Goal: Task Accomplishment & Management: Manage account settings

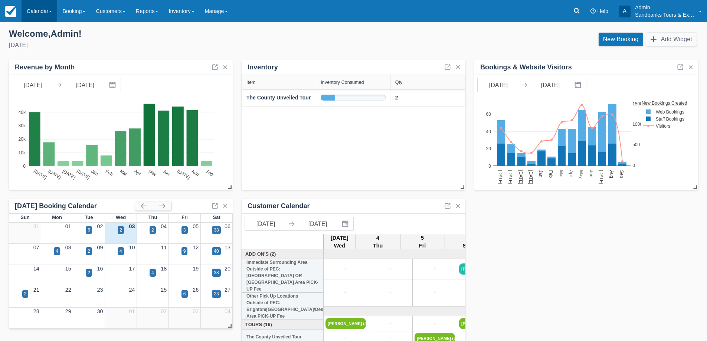
click at [40, 16] on link "Calendar" at bounding box center [40, 11] width 36 height 22
click at [45, 32] on link "Booking" at bounding box center [51, 32] width 59 height 16
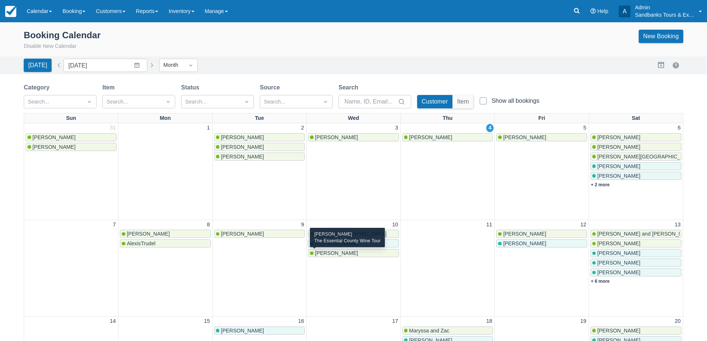
click at [339, 255] on span "Tricia Lees" at bounding box center [336, 253] width 43 height 6
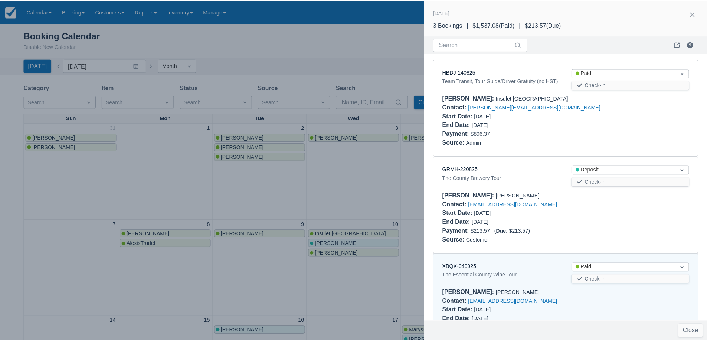
scroll to position [41, 0]
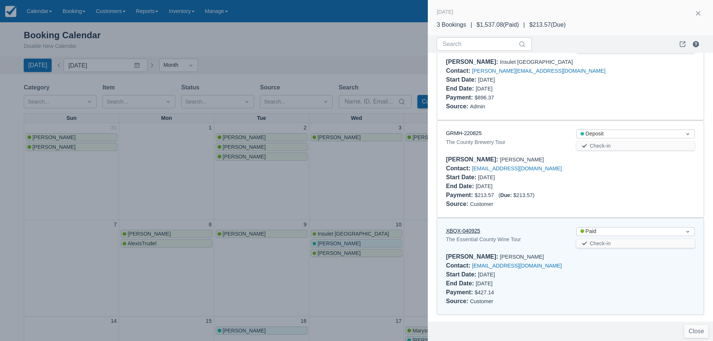
click at [474, 232] on link "XBQX-040925" at bounding box center [463, 231] width 34 height 6
click at [466, 233] on link "XBQX-040925" at bounding box center [463, 231] width 34 height 6
click at [217, 160] on div at bounding box center [356, 170] width 713 height 341
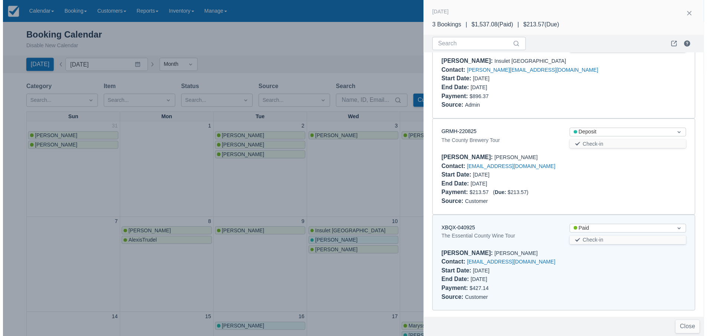
scroll to position [0, 0]
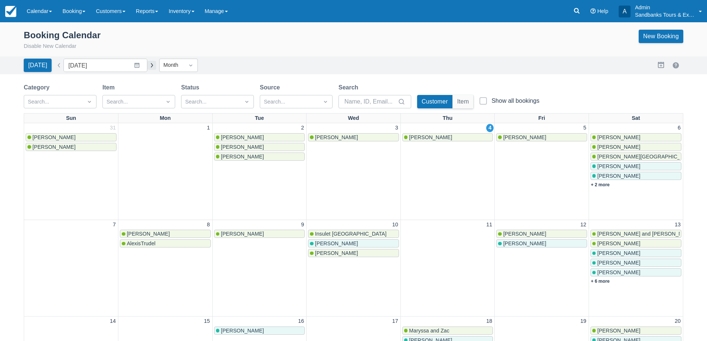
click at [147, 67] on button "button" at bounding box center [151, 65] width 9 height 9
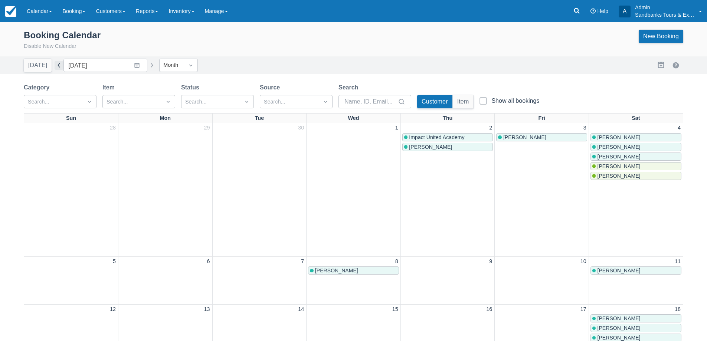
click at [55, 64] on button "button" at bounding box center [59, 65] width 9 height 9
type input "[DATE]"
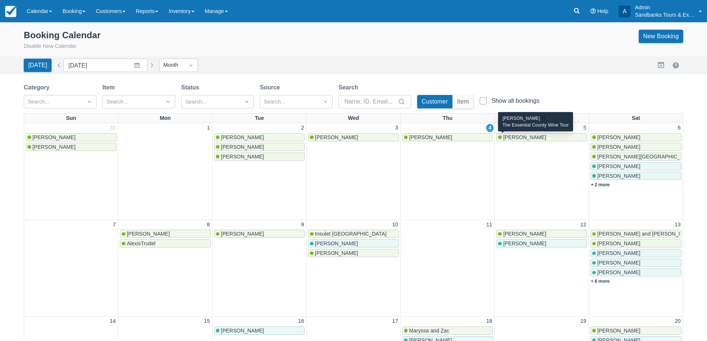
click at [541, 139] on span "Courtney Enright" at bounding box center [524, 137] width 43 height 6
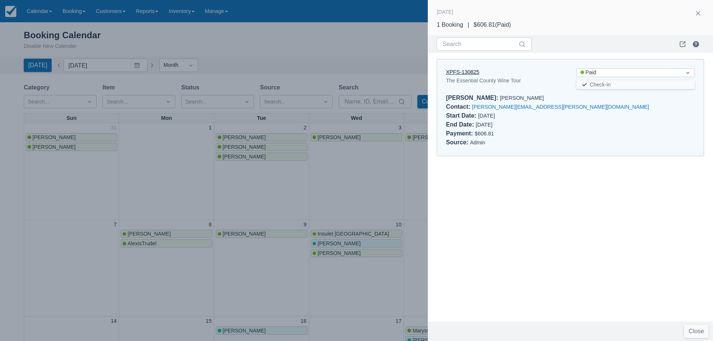
click at [476, 74] on link "XPFS-130825" at bounding box center [462, 72] width 33 height 6
click at [353, 203] on div at bounding box center [356, 170] width 713 height 341
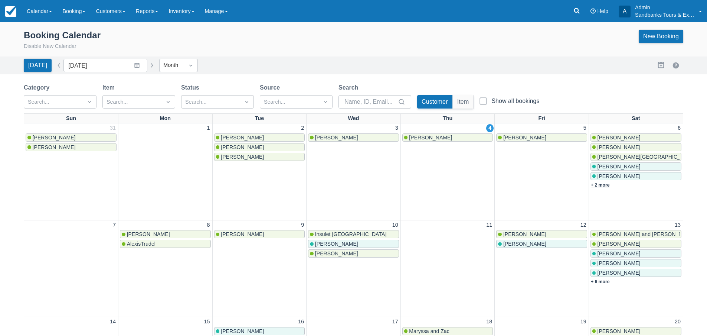
click at [603, 185] on link "+ 2 more" at bounding box center [600, 184] width 19 height 5
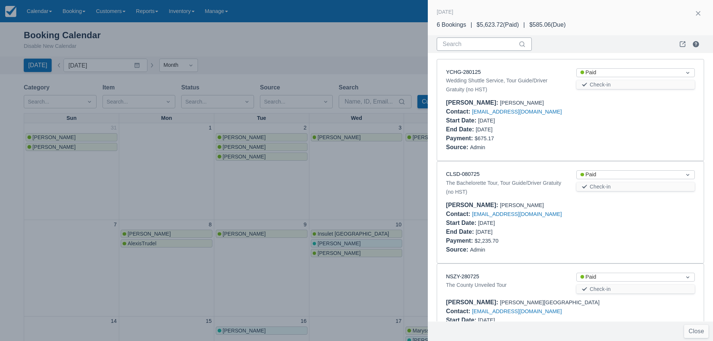
click at [470, 45] on input "Search" at bounding box center [480, 44] width 74 height 13
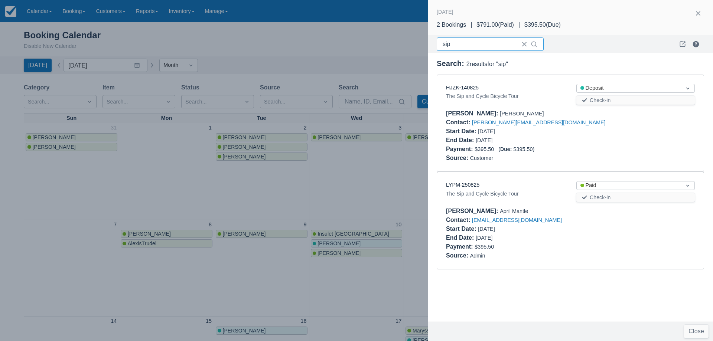
type input "sip"
click at [473, 87] on link "HJZK-140825" at bounding box center [462, 88] width 33 height 6
click at [468, 185] on link "LYPM-250825" at bounding box center [462, 185] width 33 height 6
click at [338, 186] on div at bounding box center [356, 170] width 713 height 341
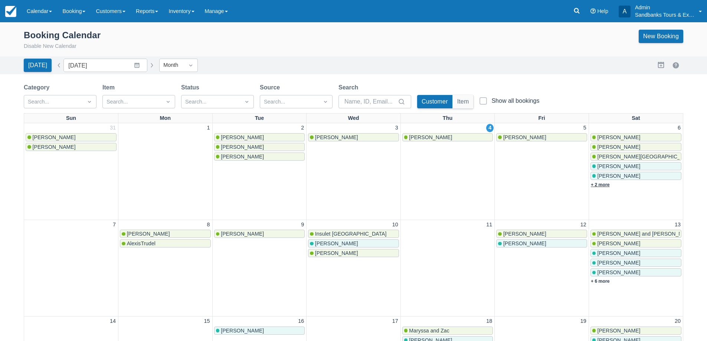
click at [593, 184] on link "+ 2 more" at bounding box center [600, 184] width 19 height 5
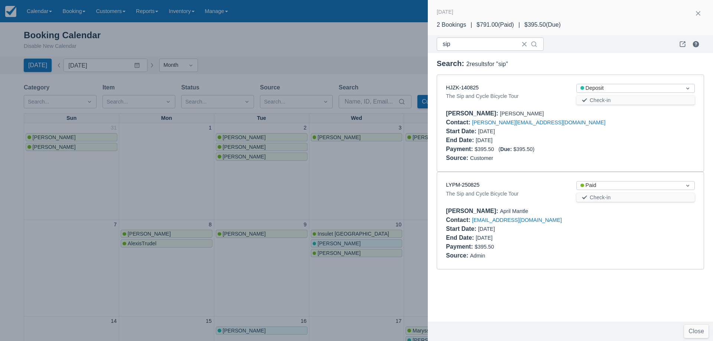
click at [356, 181] on div at bounding box center [356, 170] width 713 height 341
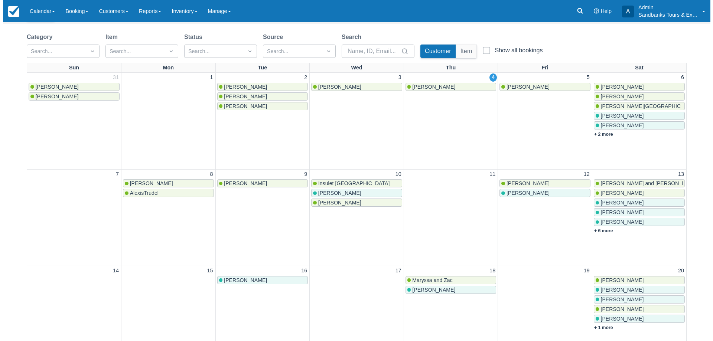
scroll to position [111, 0]
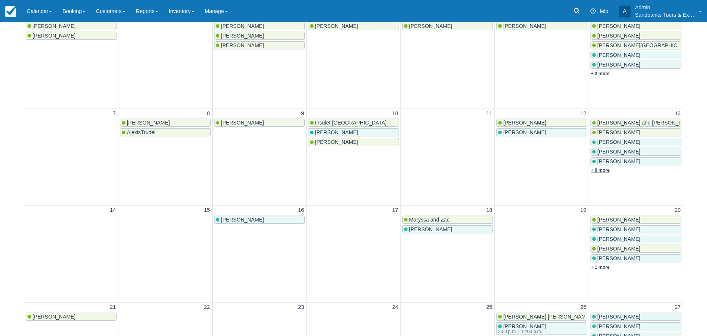
click at [603, 169] on link "+ 6 more" at bounding box center [600, 169] width 19 height 5
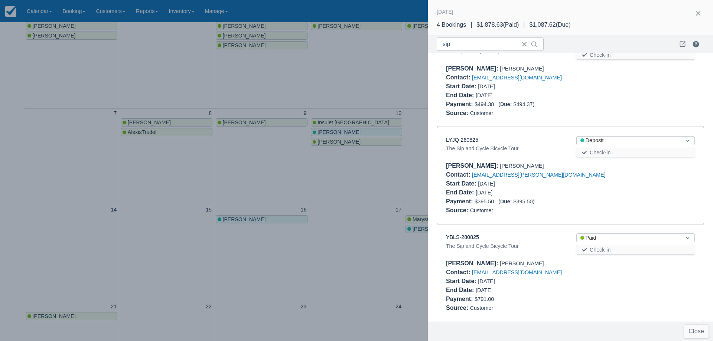
scroll to position [149, 0]
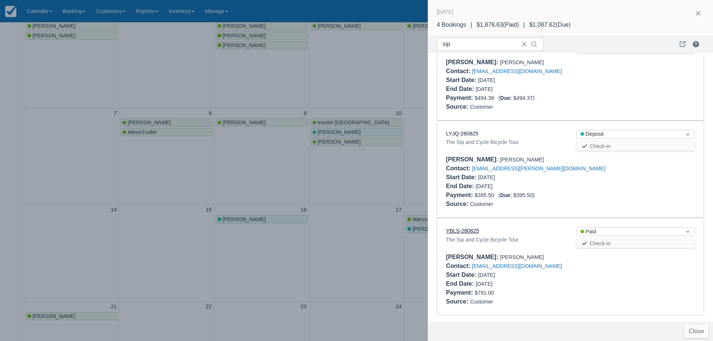
click at [472, 232] on link "YBLS-280825" at bounding box center [462, 231] width 33 height 6
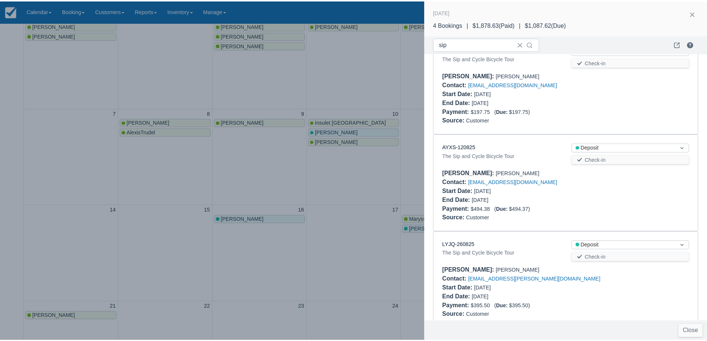
scroll to position [0, 0]
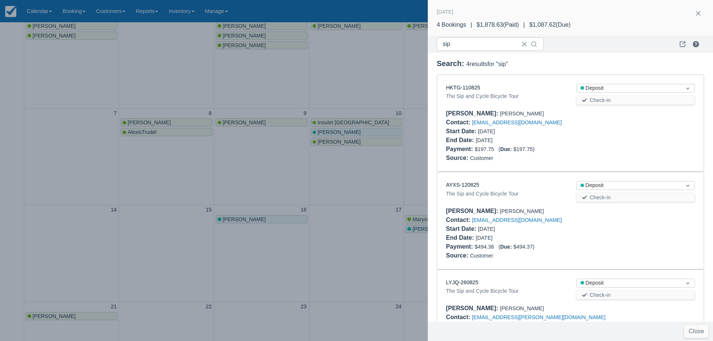
click at [236, 175] on div at bounding box center [356, 170] width 713 height 341
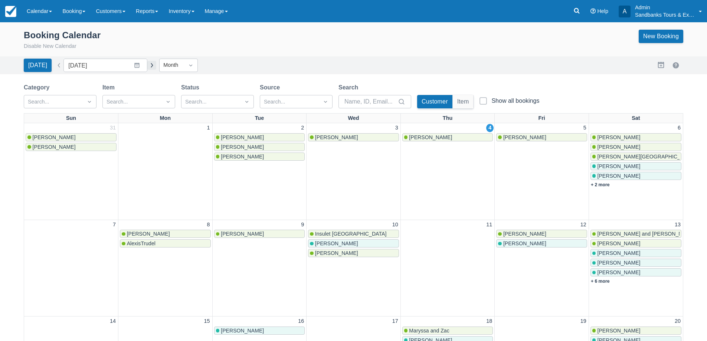
click at [150, 62] on button "button" at bounding box center [151, 65] width 9 height 9
type input "October 2025"
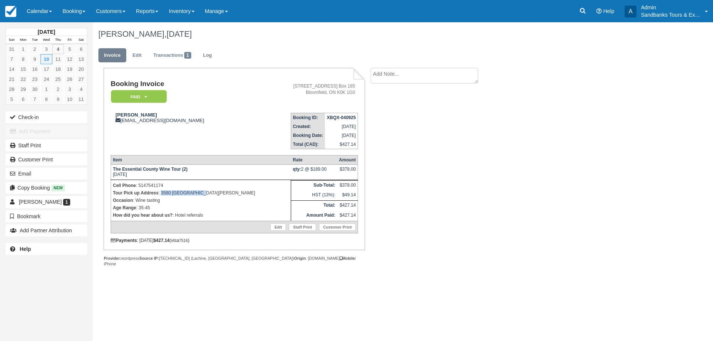
drag, startPoint x: 199, startPoint y: 192, endPoint x: 161, endPoint y: 194, distance: 37.5
click at [161, 194] on p "Tour Pick up Address : 3580 Saint-Joseph" at bounding box center [201, 192] width 176 height 7
click at [139, 51] on link "Edit" at bounding box center [137, 55] width 20 height 14
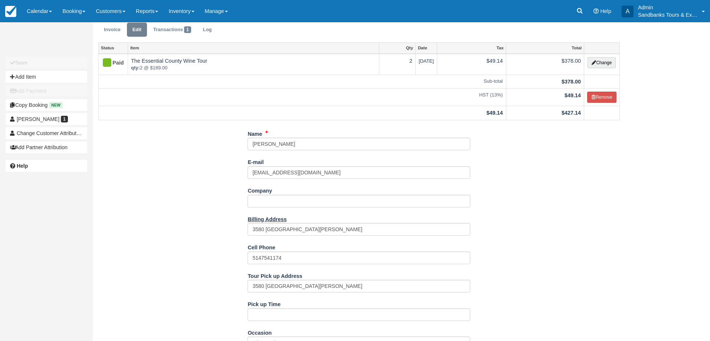
scroll to position [37, 0]
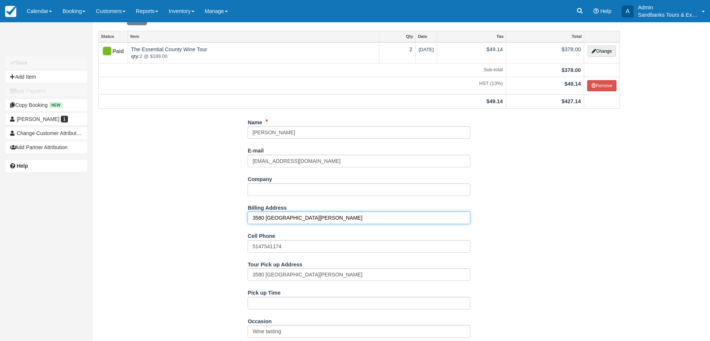
click at [277, 219] on input "3580 Saint-Joseph" at bounding box center [359, 218] width 223 height 13
click at [278, 218] on input "3580 Saint-Joseph" at bounding box center [359, 218] width 223 height 13
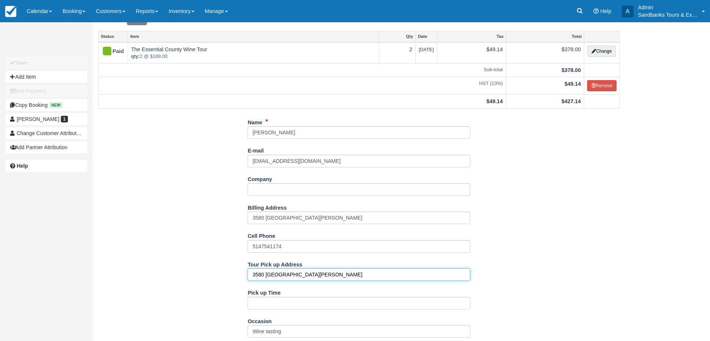
click at [278, 273] on input "3580 Saint-Joseph" at bounding box center [359, 274] width 223 height 13
type input "The Royal Hotel"
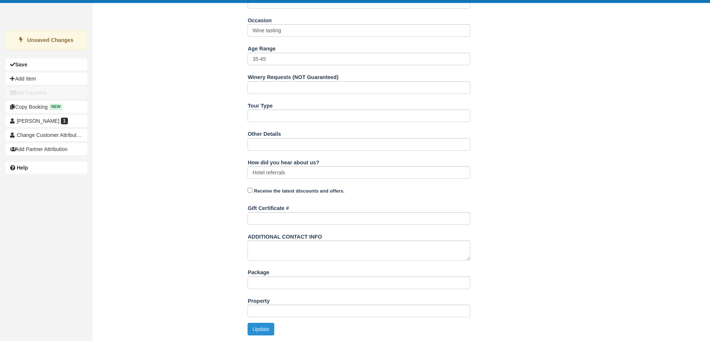
click at [255, 327] on button "Update" at bounding box center [261, 329] width 26 height 13
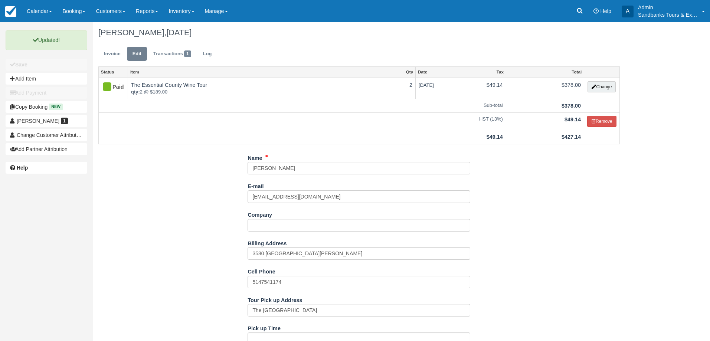
scroll to position [0, 0]
click at [106, 52] on link "Invoice" at bounding box center [112, 55] width 28 height 14
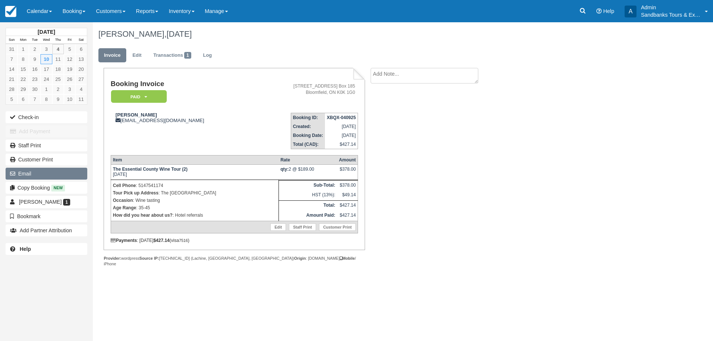
click at [53, 178] on button "Email" at bounding box center [47, 174] width 82 height 12
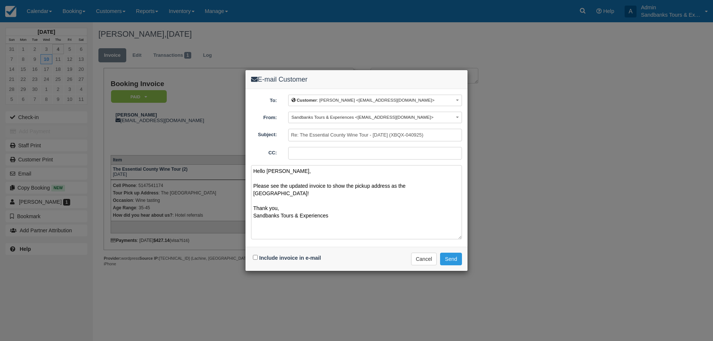
type textarea "Hello Tricia, Please see the updated invoice to show the pickup address as the …"
click at [256, 257] on input "Include invoice in e-mail" at bounding box center [255, 257] width 5 height 5
checkbox input "true"
click at [453, 256] on button "Send" at bounding box center [451, 259] width 22 height 13
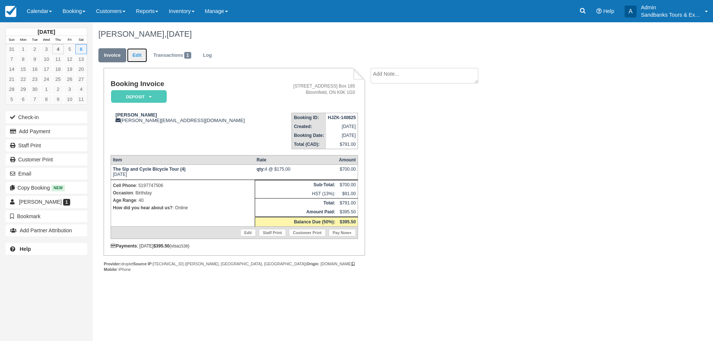
click at [137, 52] on link "Edit" at bounding box center [137, 55] width 20 height 14
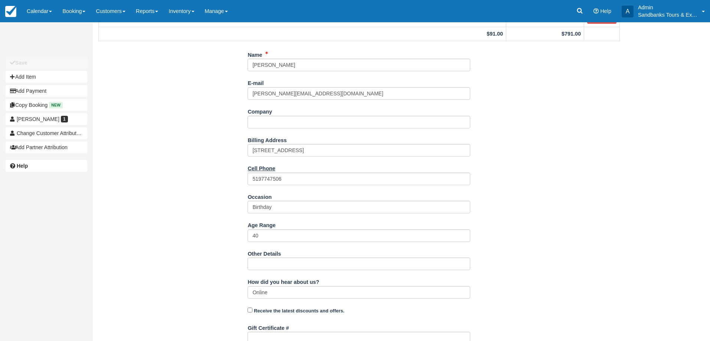
scroll to position [196, 0]
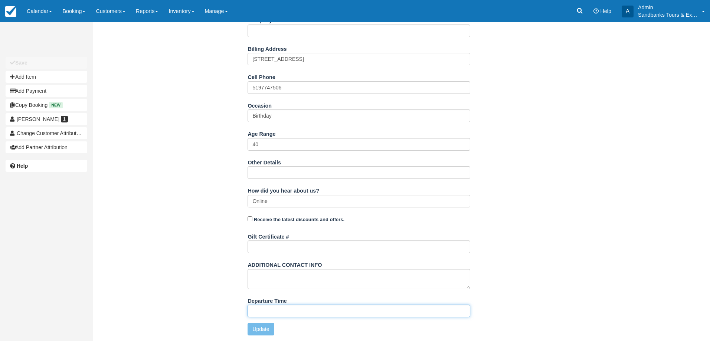
click at [272, 312] on input "Departure Time" at bounding box center [359, 311] width 223 height 13
type input "11:00am start time at 81 Cleminson"
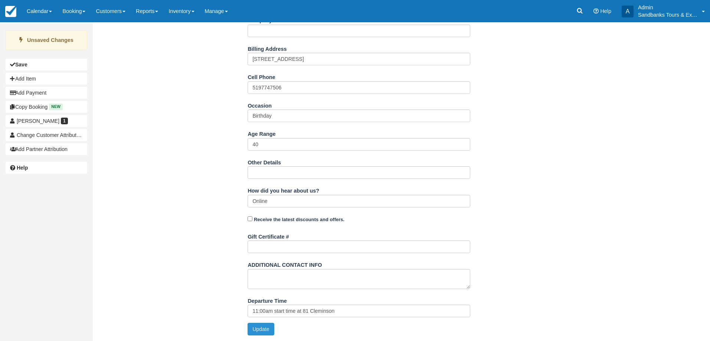
click at [254, 331] on button "Update" at bounding box center [261, 329] width 26 height 13
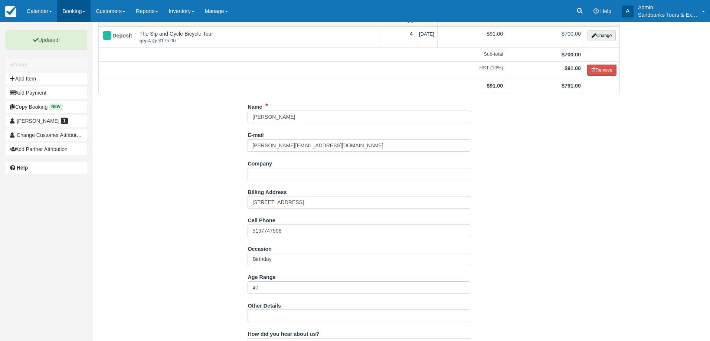
scroll to position [0, 0]
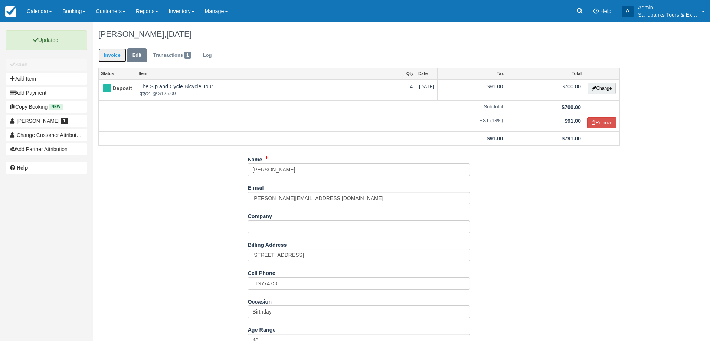
click at [108, 54] on link "Invoice" at bounding box center [112, 55] width 28 height 14
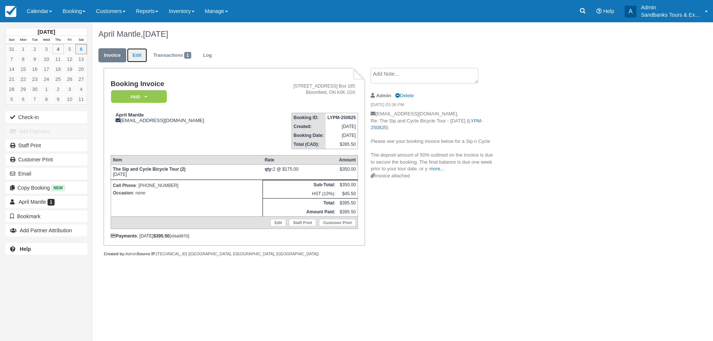
click at [138, 50] on link "Edit" at bounding box center [137, 55] width 20 height 14
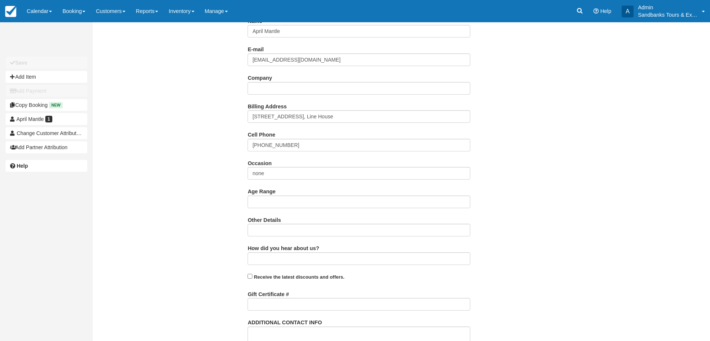
scroll to position [196, 0]
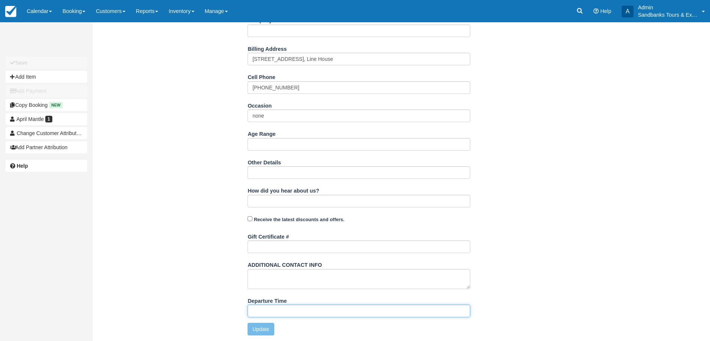
click at [274, 313] on input "Departure Time" at bounding box center [359, 311] width 223 height 13
type input "11:00am start time at 81 Cleminson"
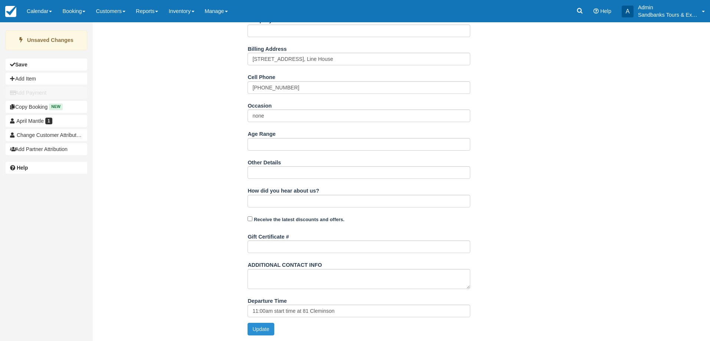
click at [268, 327] on button "Update" at bounding box center [261, 329] width 26 height 13
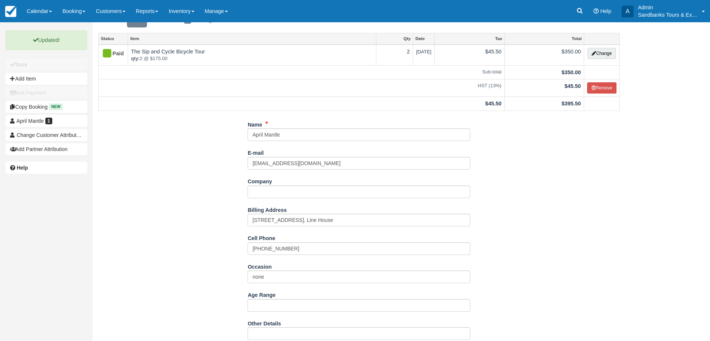
scroll to position [0, 0]
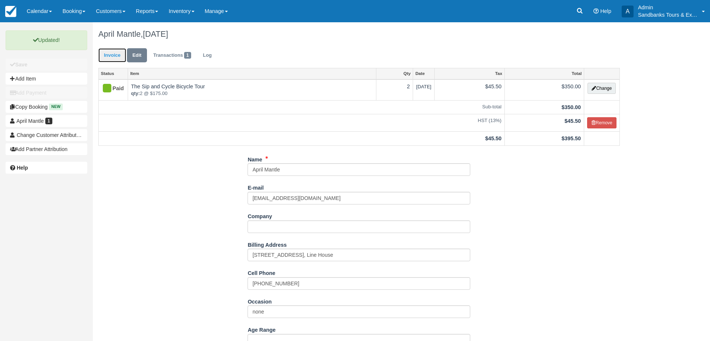
click at [113, 56] on link "Invoice" at bounding box center [112, 55] width 28 height 14
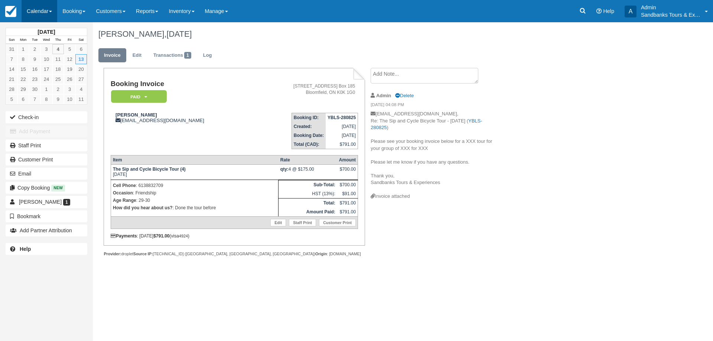
click at [35, 17] on link "Calendar" at bounding box center [40, 11] width 36 height 22
click at [39, 29] on link "Booking" at bounding box center [51, 32] width 59 height 16
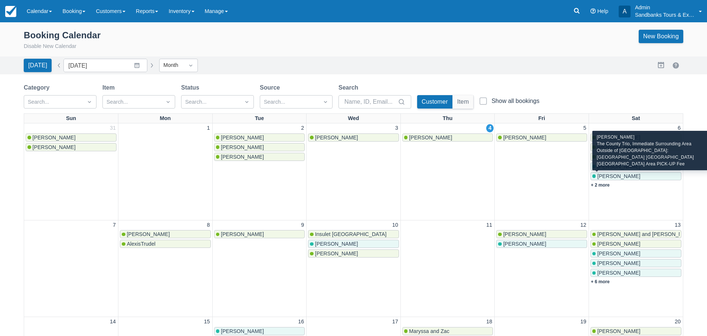
click at [621, 178] on span "Amanda Titus" at bounding box center [618, 176] width 43 height 6
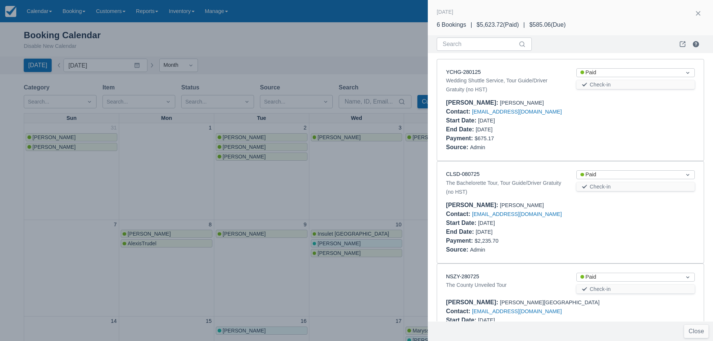
scroll to position [352, 0]
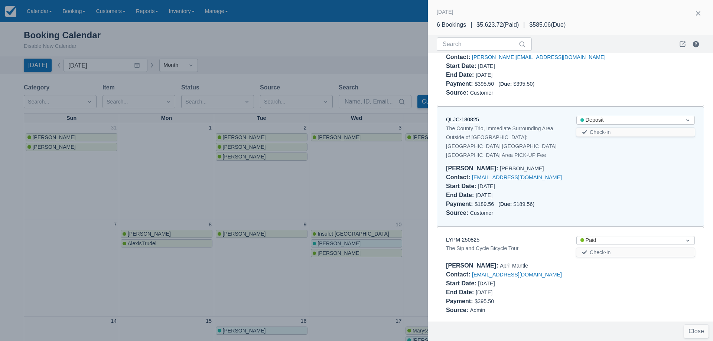
click at [463, 117] on link "QLJC-180825" at bounding box center [462, 120] width 33 height 6
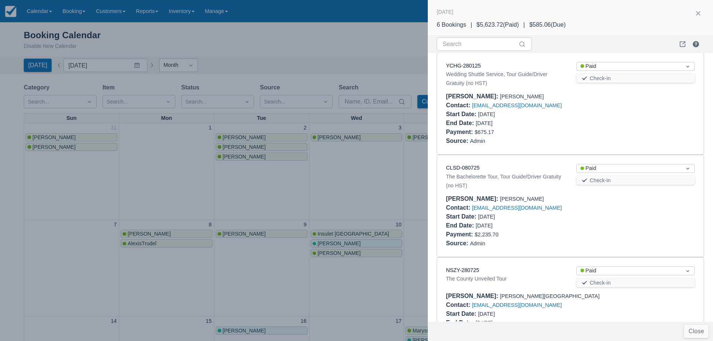
scroll to position [0, 0]
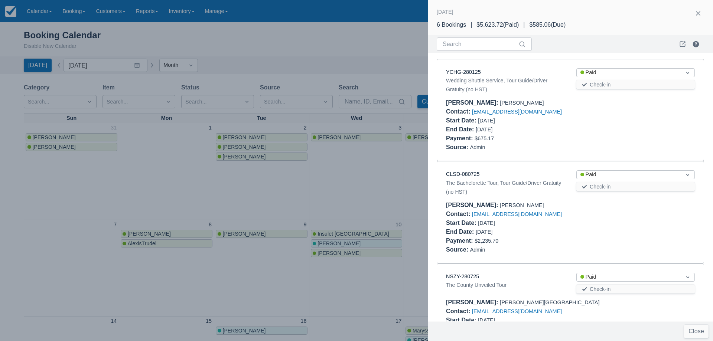
click at [374, 174] on div at bounding box center [356, 170] width 713 height 341
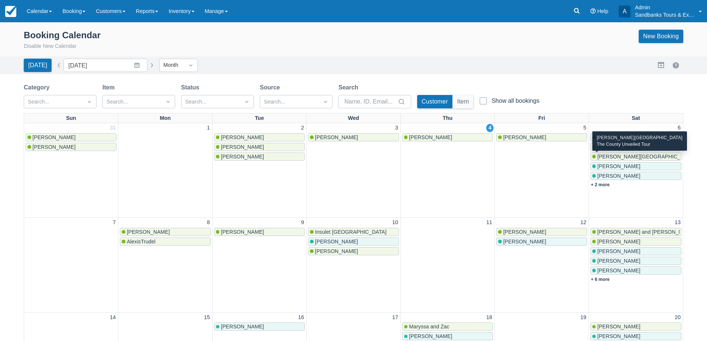
click at [622, 156] on span "Marie-France" at bounding box center [646, 157] width 98 height 6
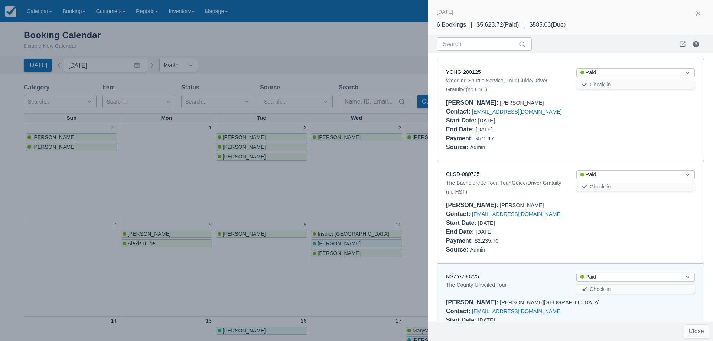
scroll to position [211, 0]
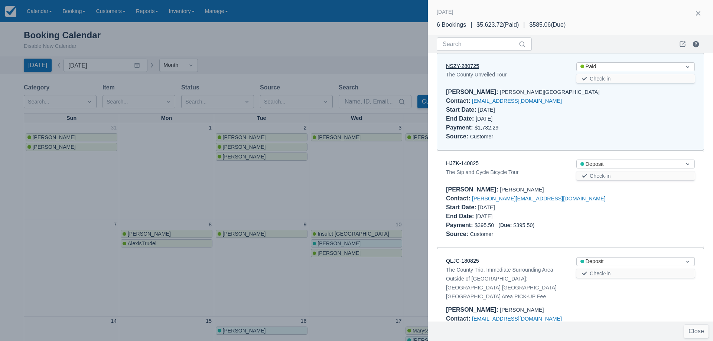
click at [461, 66] on link "NSZY-280725" at bounding box center [462, 66] width 33 height 6
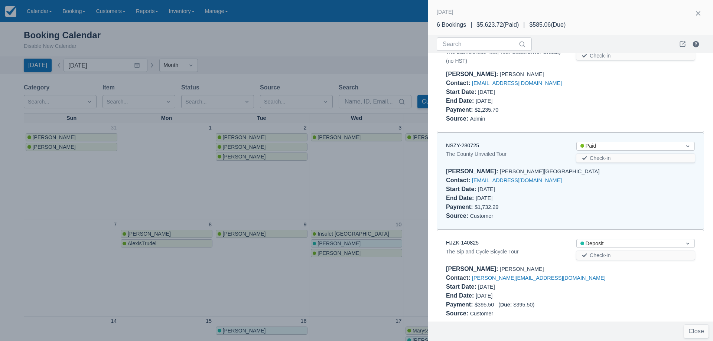
scroll to position [62, 0]
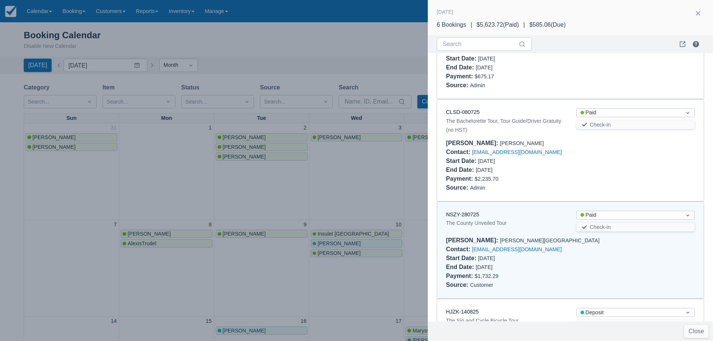
click at [466, 116] on div "CLSD-080725" at bounding box center [505, 112] width 118 height 8
click at [466, 115] on link "CLSD-080725" at bounding box center [462, 112] width 33 height 6
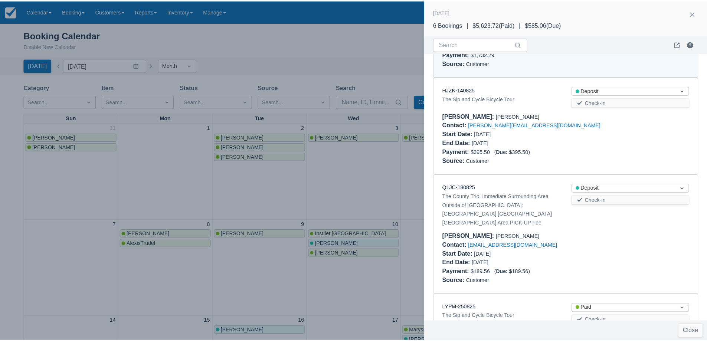
scroll to position [285, 0]
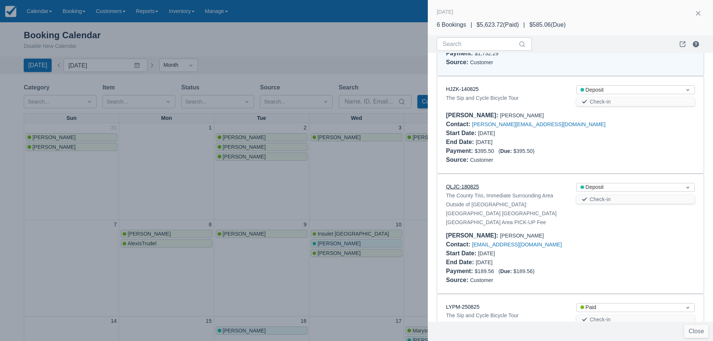
click at [467, 187] on link "QLJC-180825" at bounding box center [462, 187] width 33 height 6
click at [343, 179] on div at bounding box center [356, 170] width 713 height 341
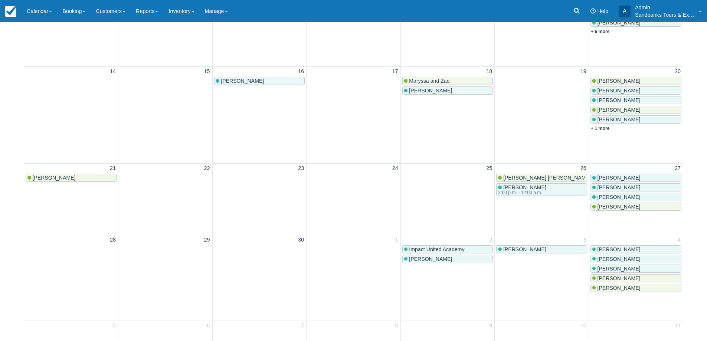
scroll to position [260, 0]
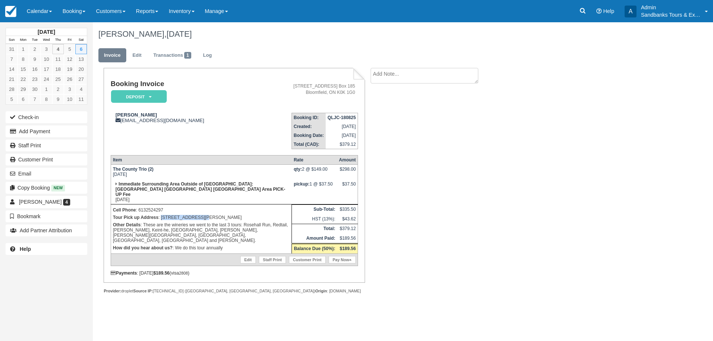
drag, startPoint x: 206, startPoint y: 211, endPoint x: 161, endPoint y: 211, distance: 44.6
click at [161, 214] on p "Tour Pick up Address : 12 Sandy Hook Road" at bounding box center [201, 217] width 177 height 7
copy p "[STREET_ADDRESS][PERSON_NAME]"
click at [224, 197] on td "Immediate Surrounding Area Outside of PEC: Belleville OR Trenton Area PICK-UP F…" at bounding box center [201, 192] width 181 height 25
click at [134, 55] on link "Edit" at bounding box center [137, 55] width 20 height 14
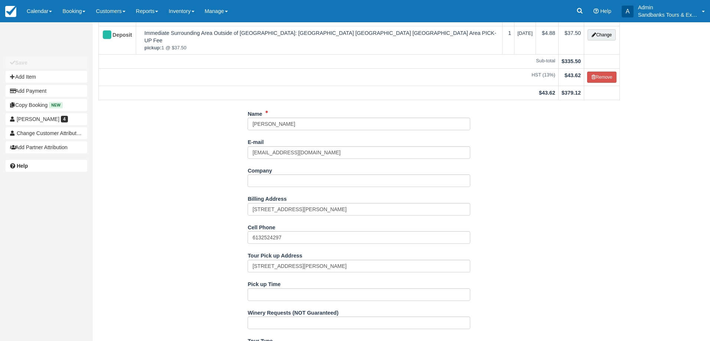
scroll to position [149, 0]
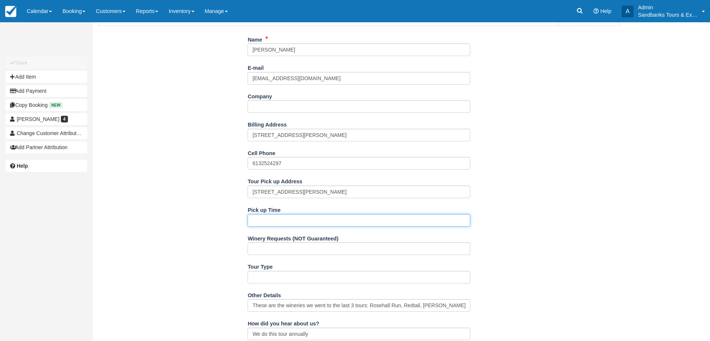
click at [268, 214] on input "Pick up Time" at bounding box center [359, 220] width 223 height 13
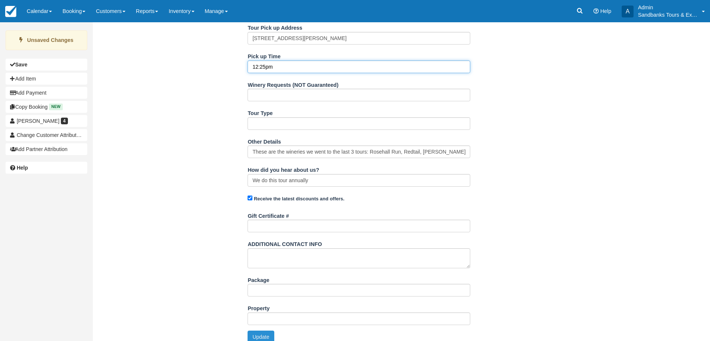
type input "12:25pm"
click at [255, 331] on button "Update" at bounding box center [261, 337] width 26 height 13
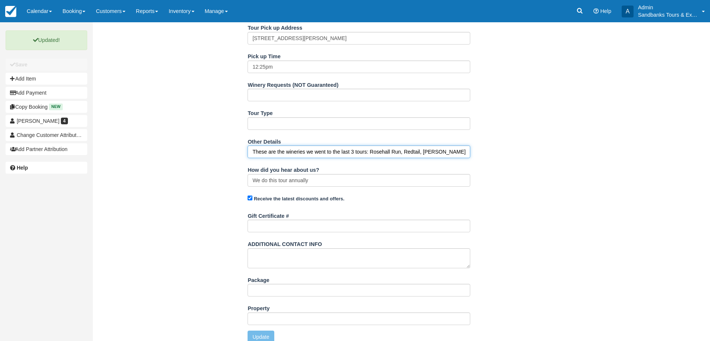
click at [309, 146] on input "These are the wineries we went to the last 3 tours: Rosehall Run, Redtail, [PER…" at bounding box center [359, 152] width 223 height 13
click at [305, 148] on input "These are the wineries we went to the last 3 tours: Rosehall Run, Redtail, [PER…" at bounding box center [359, 152] width 223 height 13
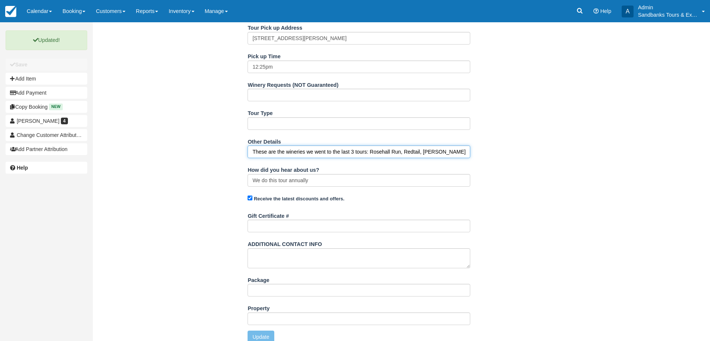
click at [305, 148] on input "These are the wineries we went to the last 3 tours: Rosehall Run, Redtail, [PER…" at bounding box center [359, 152] width 223 height 13
type input "Wineries: Black Prince, Sugarbush, and [GEOGRAPHIC_DATA]"
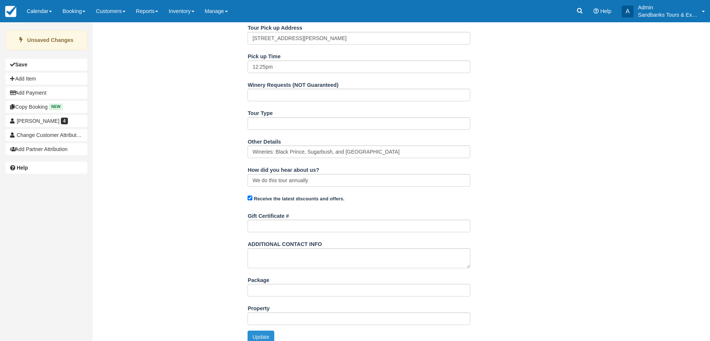
click at [258, 331] on button "Update" at bounding box center [261, 337] width 26 height 13
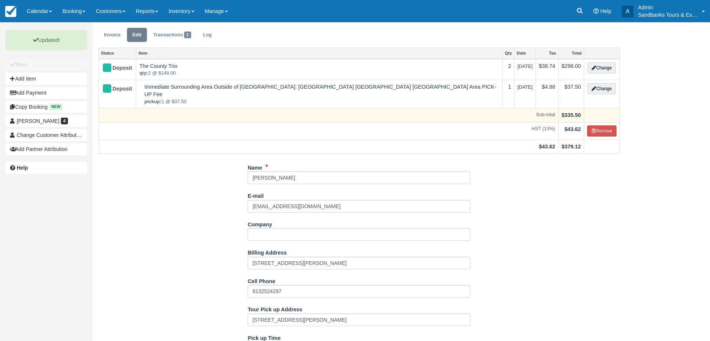
scroll to position [0, 0]
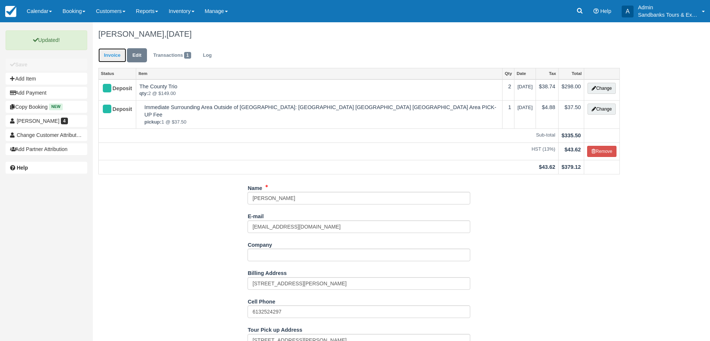
click at [115, 58] on link "Invoice" at bounding box center [112, 55] width 28 height 14
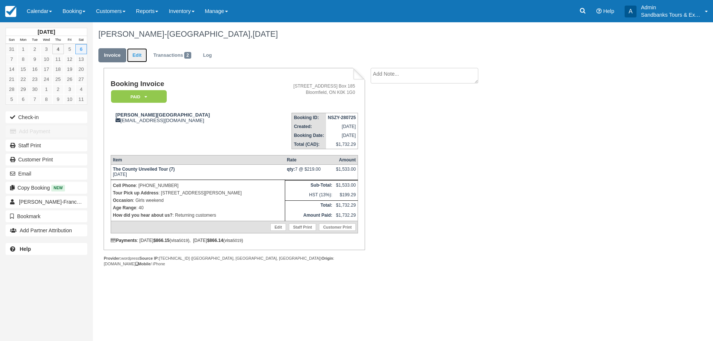
click at [134, 56] on link "Edit" at bounding box center [137, 55] width 20 height 14
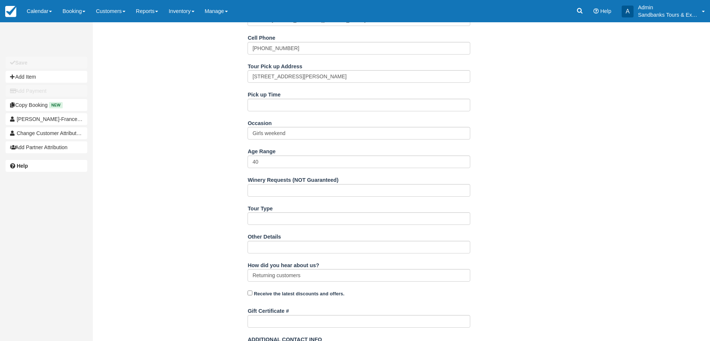
scroll to position [227, 0]
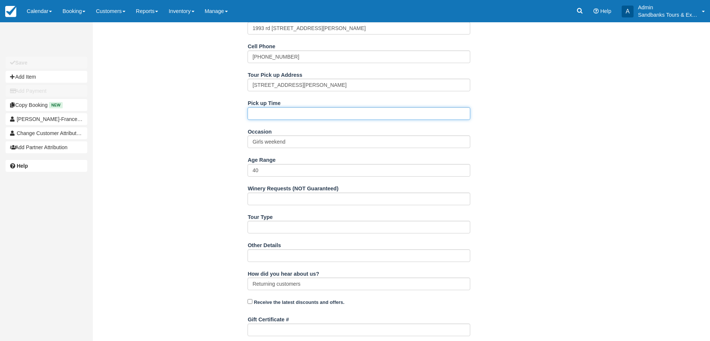
click at [274, 113] on input "Pick up Time" at bounding box center [359, 113] width 223 height 13
type input "11:30am"
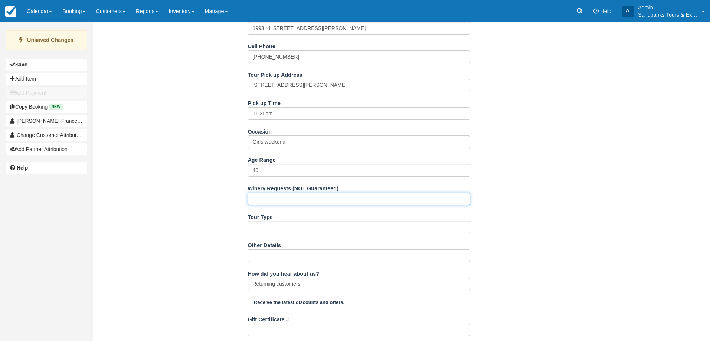
click at [295, 201] on input "Winery Requests (NOT Guaranteed)" at bounding box center [359, 199] width 223 height 13
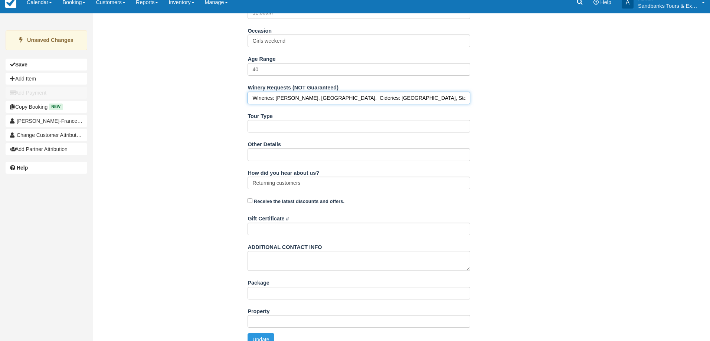
scroll to position [338, 0]
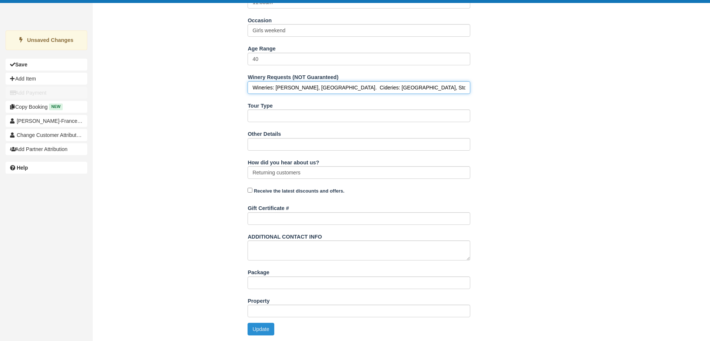
type input "Wineries: Closson Chase, The Grange. Cideries: Loch Mor Cider, Stock and Row"
click at [265, 330] on button "Update" at bounding box center [261, 329] width 26 height 13
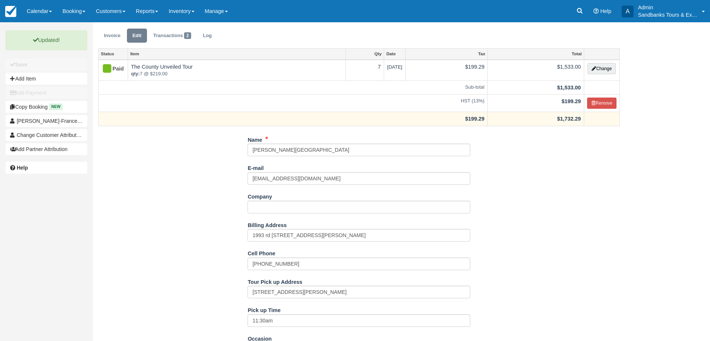
scroll to position [0, 0]
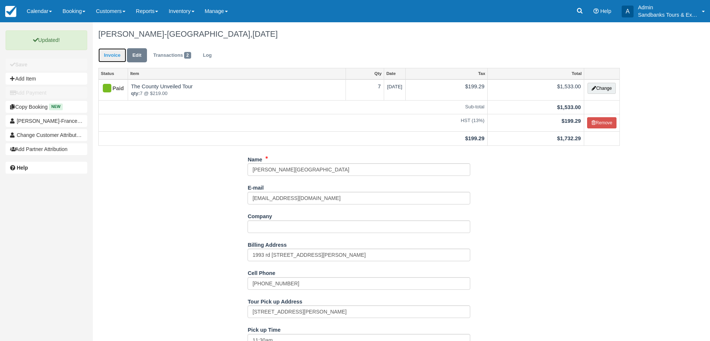
click at [115, 59] on link "Invoice" at bounding box center [112, 55] width 28 height 14
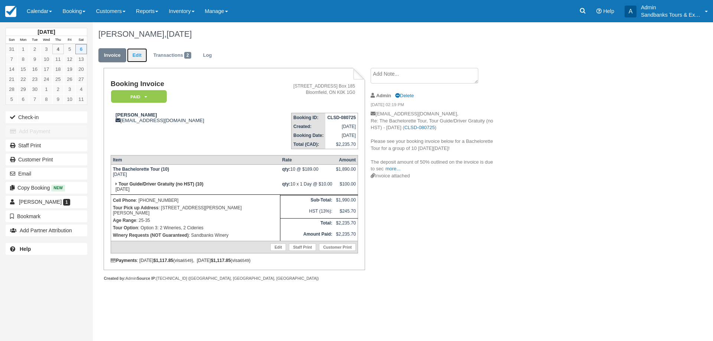
click at [130, 59] on link "Edit" at bounding box center [137, 55] width 20 height 14
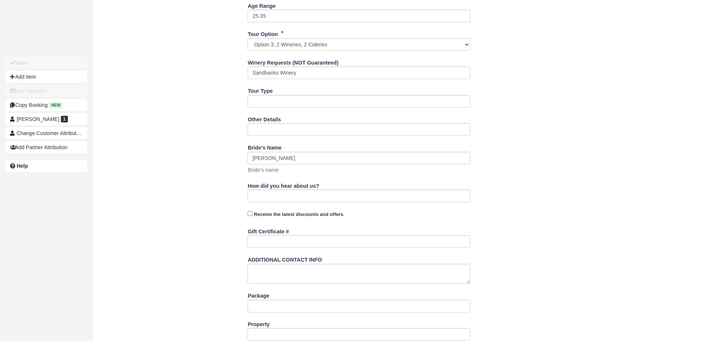
scroll to position [426, 0]
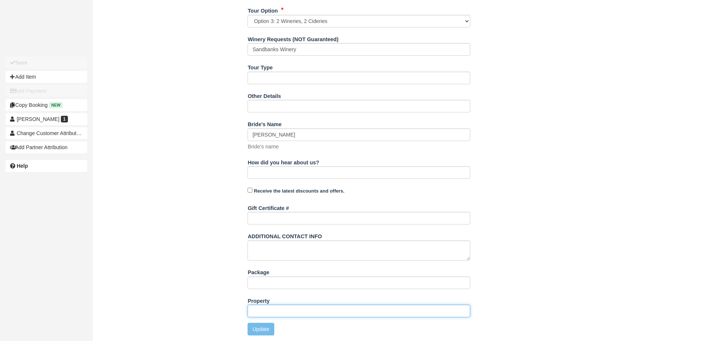
click at [270, 313] on input "Property" at bounding box center [359, 311] width 223 height 13
type input "1"
click at [270, 313] on input "1" at bounding box center [359, 311] width 223 height 13
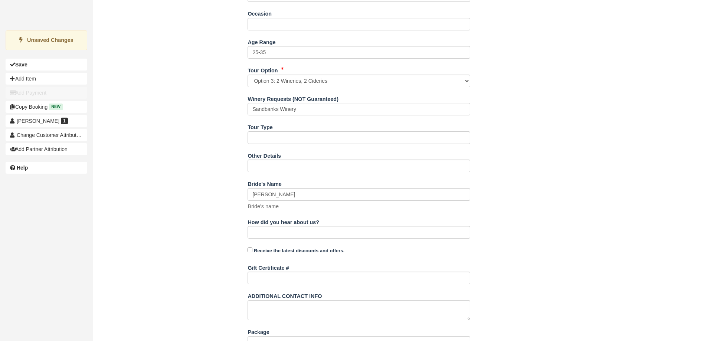
scroll to position [240, 0]
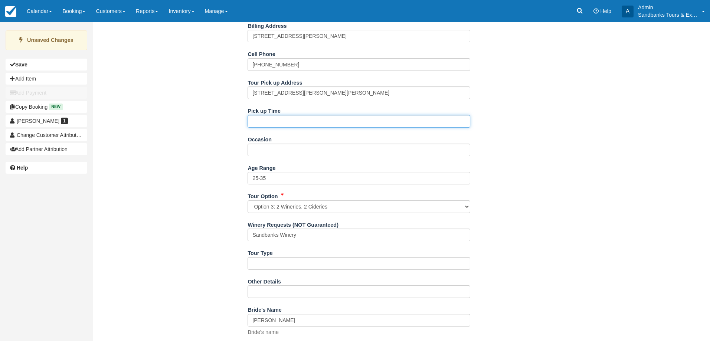
click at [271, 118] on input "Pick up Time" at bounding box center [359, 121] width 223 height 13
type input "11:00am"
click at [200, 194] on div "Name Tammy Mulrooney E-mail tammymulrooney61@gmail.com Did you mean ? Company B…" at bounding box center [359, 230] width 533 height 593
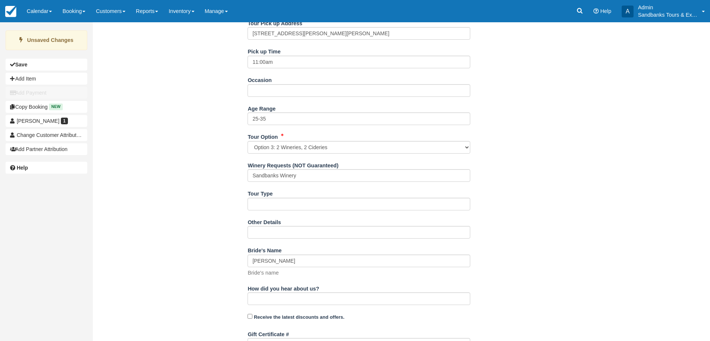
scroll to position [426, 0]
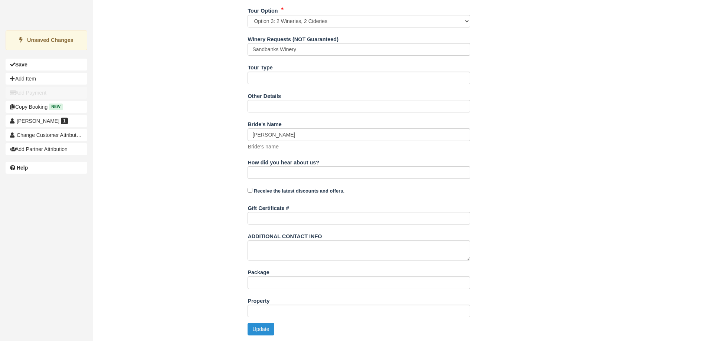
click at [271, 329] on button "Update" at bounding box center [261, 329] width 26 height 13
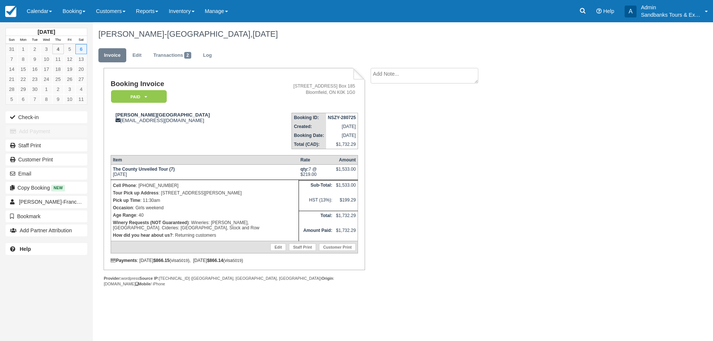
drag, startPoint x: 248, startPoint y: 193, endPoint x: 161, endPoint y: 192, distance: 87.3
click at [161, 192] on p "Tour Pick up Address : 485, County Rd 7, Prince Edward County" at bounding box center [205, 192] width 184 height 7
copy p "485, County Rd 7, Prince Edward County"
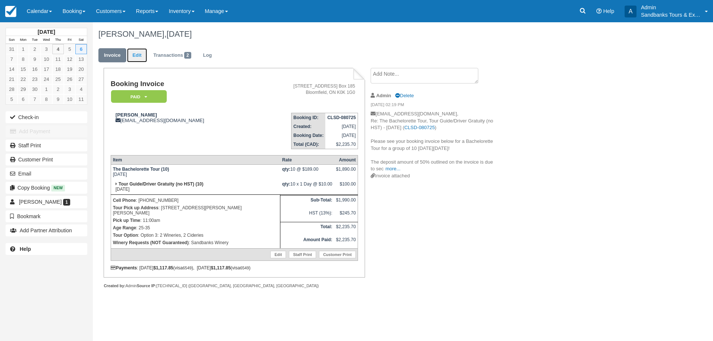
click at [139, 54] on link "Edit" at bounding box center [137, 55] width 20 height 14
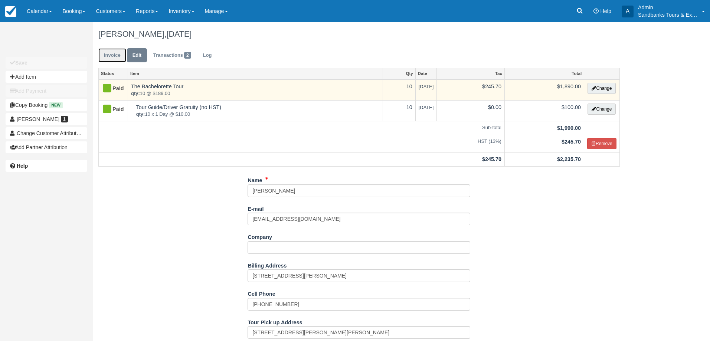
drag, startPoint x: 117, startPoint y: 55, endPoint x: 221, endPoint y: 89, distance: 108.8
click at [117, 55] on link "Invoice" at bounding box center [112, 55] width 28 height 14
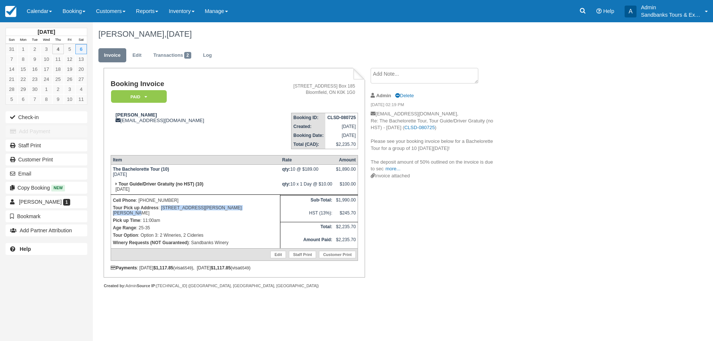
drag, startPoint x: 251, startPoint y: 208, endPoint x: 162, endPoint y: 209, distance: 89.9
click at [162, 209] on p "Tour Pick up Address : 31 Caley Lane, Prince Edward, ON K0K2T0" at bounding box center [195, 210] width 165 height 13
copy p "[STREET_ADDRESS][PERSON_NAME][PERSON_NAME]"
